Goal: Task Accomplishment & Management: Manage account settings

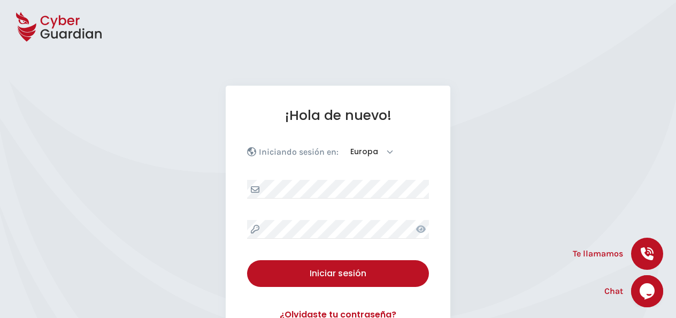
drag, startPoint x: 328, startPoint y: 272, endPoint x: 376, endPoint y: 20, distance: 256.4
click at [328, 272] on div "Iniciar sesión" at bounding box center [338, 273] width 166 height 13
